Goal: Task Accomplishment & Management: Manage account settings

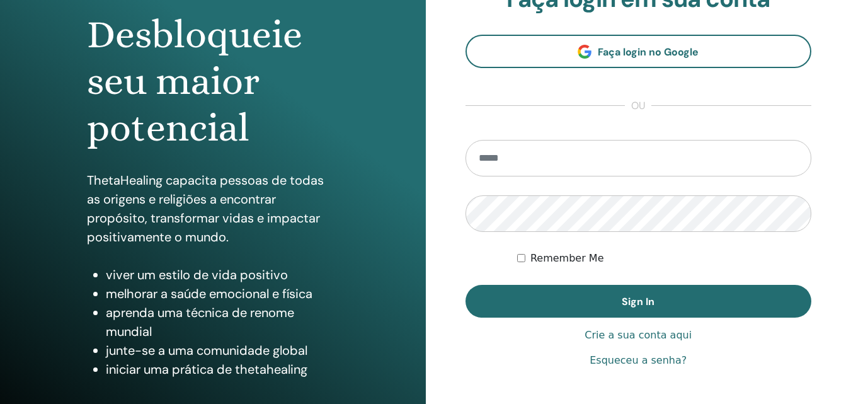
scroll to position [201, 0]
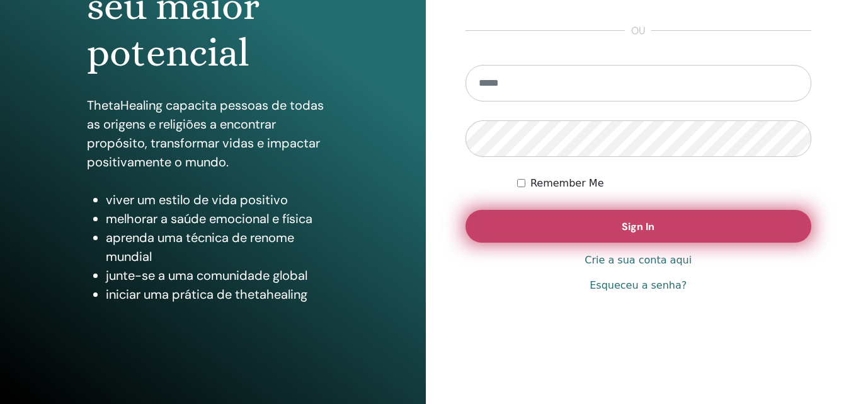
type input "**********"
click at [595, 232] on button "Sign In" at bounding box center [639, 226] width 347 height 33
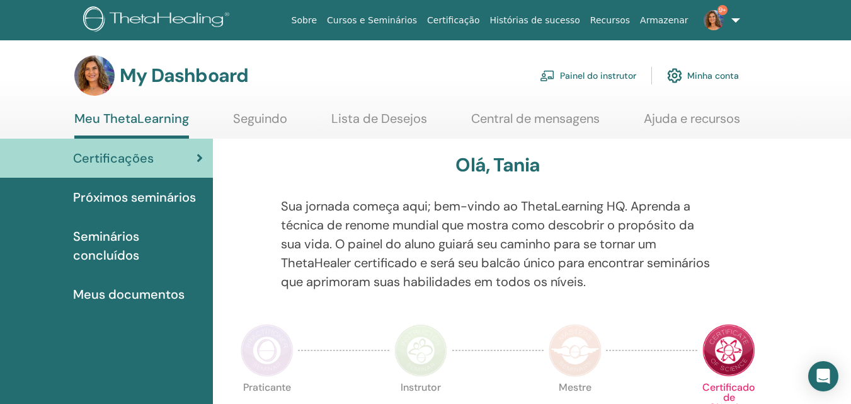
click at [616, 73] on link "Painel do instrutor" at bounding box center [588, 76] width 96 height 28
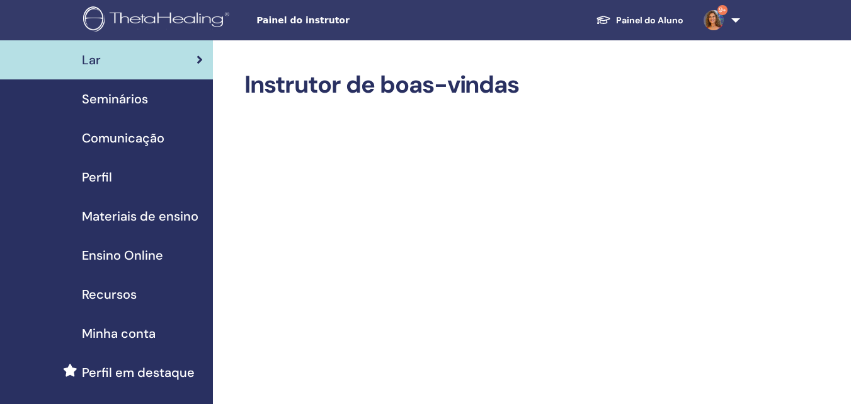
click at [96, 103] on span "Seminários" at bounding box center [115, 98] width 66 height 19
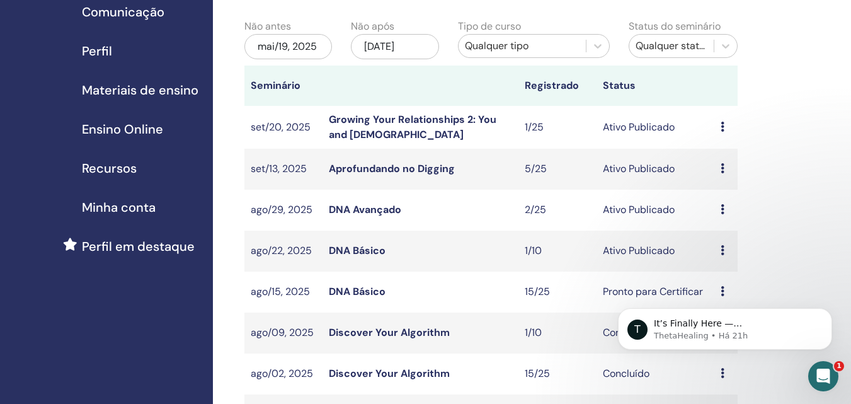
click at [369, 291] on link "DNA Básico" at bounding box center [357, 291] width 57 height 13
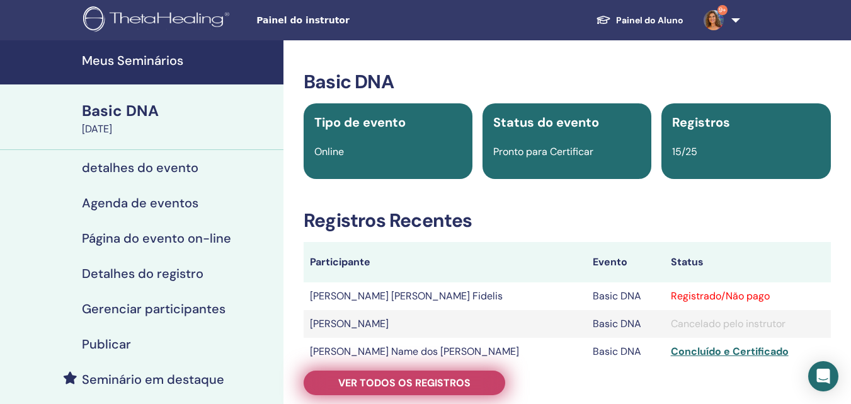
click at [394, 380] on span "Ver todos os registros" at bounding box center [404, 382] width 132 height 13
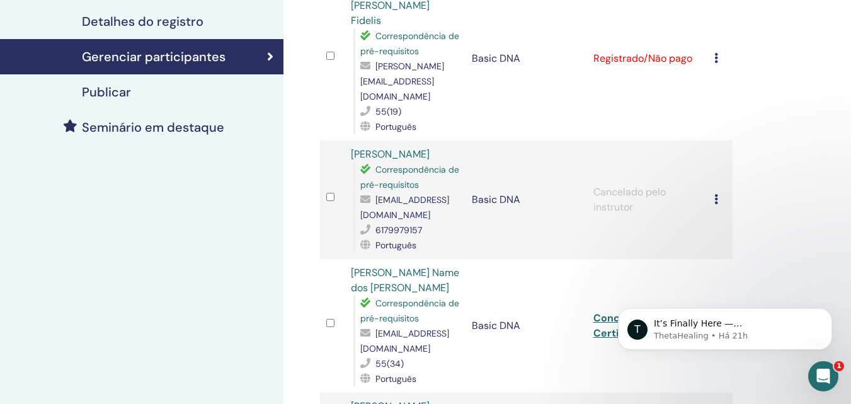
scroll to position [315, 0]
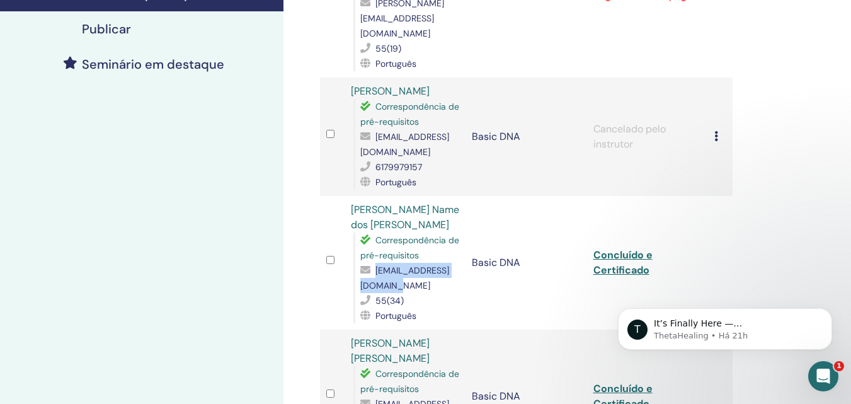
drag, startPoint x: 362, startPoint y: 256, endPoint x: 471, endPoint y: 255, distance: 109.0
click at [449, 265] on span "[EMAIL_ADDRESS][DOMAIN_NAME]" at bounding box center [404, 278] width 89 height 26
copy span "[EMAIL_ADDRESS][DOMAIN_NAME]"
